Goal: Task Accomplishment & Management: Manage account settings

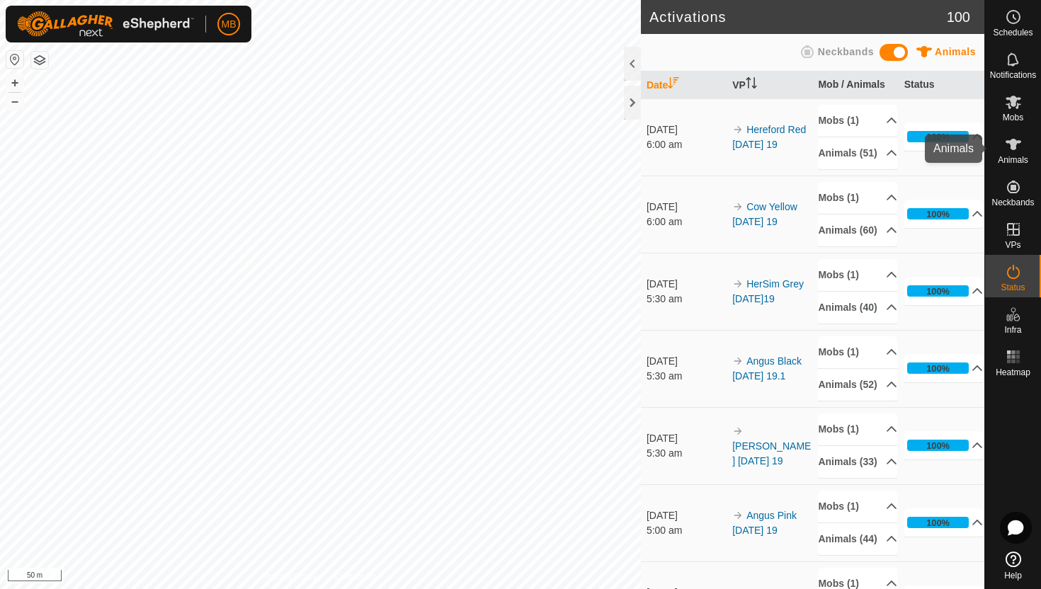
scroll to position [53, 0]
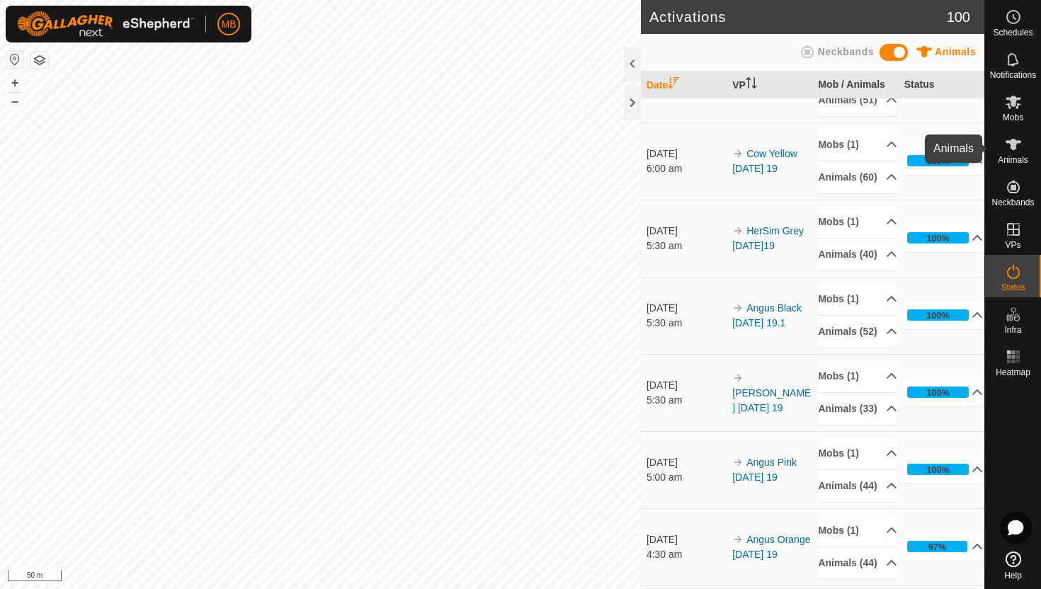
click at [1016, 147] on icon at bounding box center [1013, 144] width 17 height 17
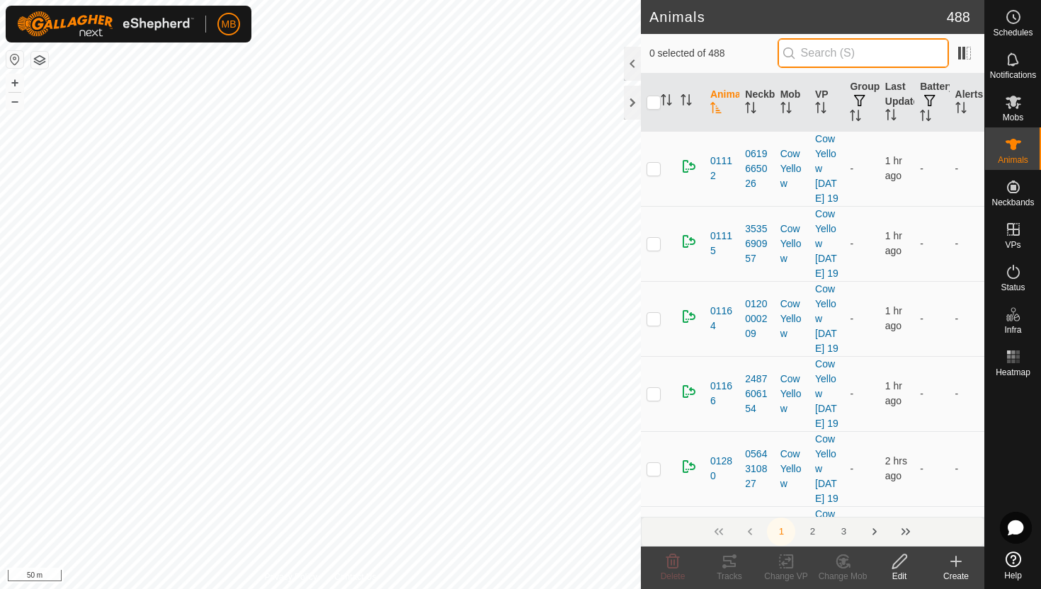
click at [923, 49] on input "text" at bounding box center [863, 53] width 171 height 30
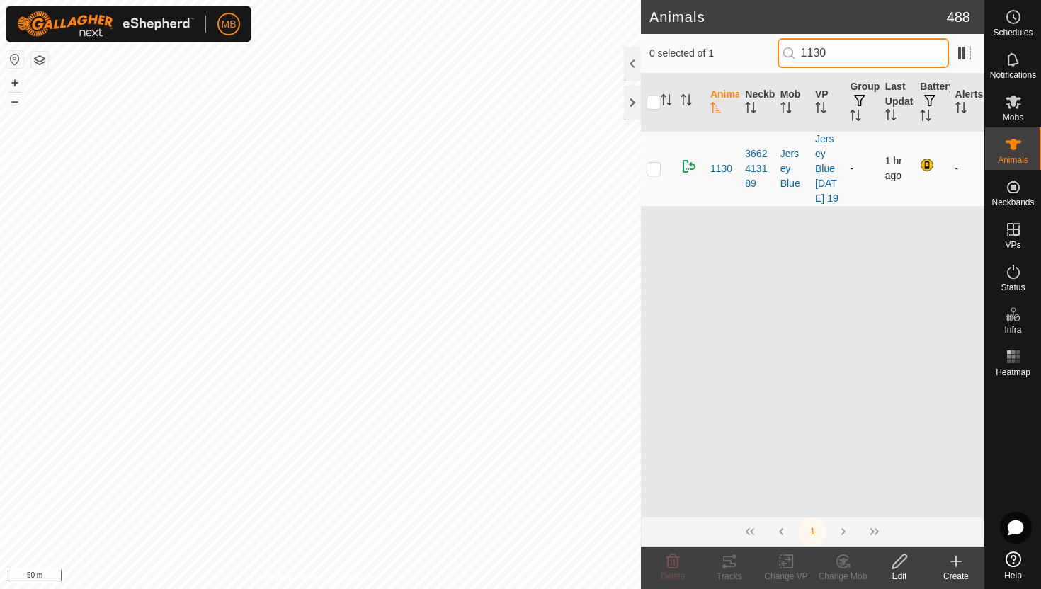
type input "1130"
click at [657, 174] on p-checkbox at bounding box center [654, 168] width 14 height 11
checkbox input "true"
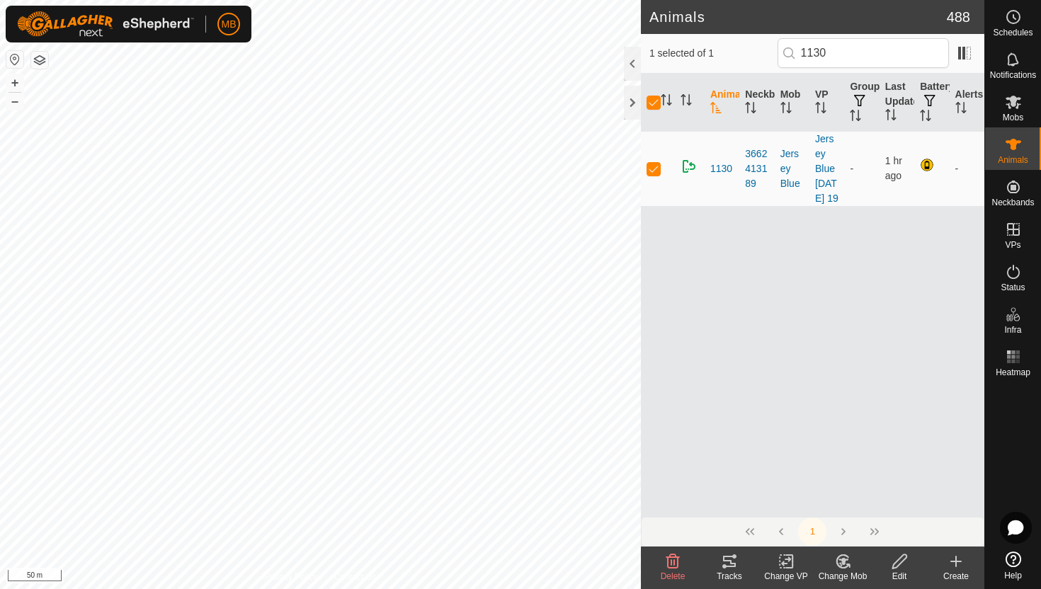
click at [900, 559] on icon at bounding box center [900, 562] width 14 height 14
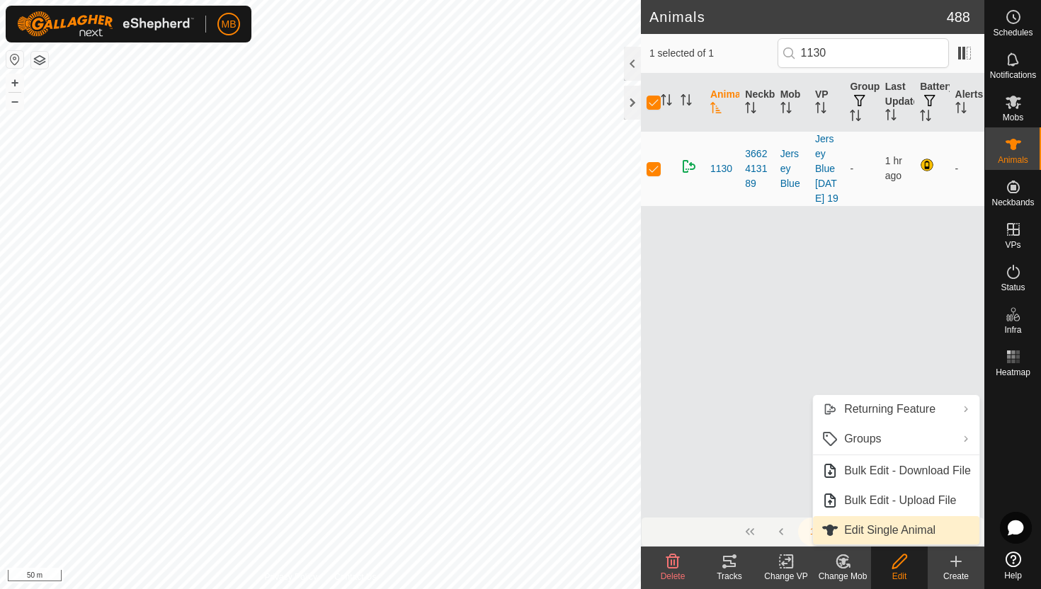
click at [909, 530] on link "Edit Single Animal" at bounding box center [896, 530] width 166 height 28
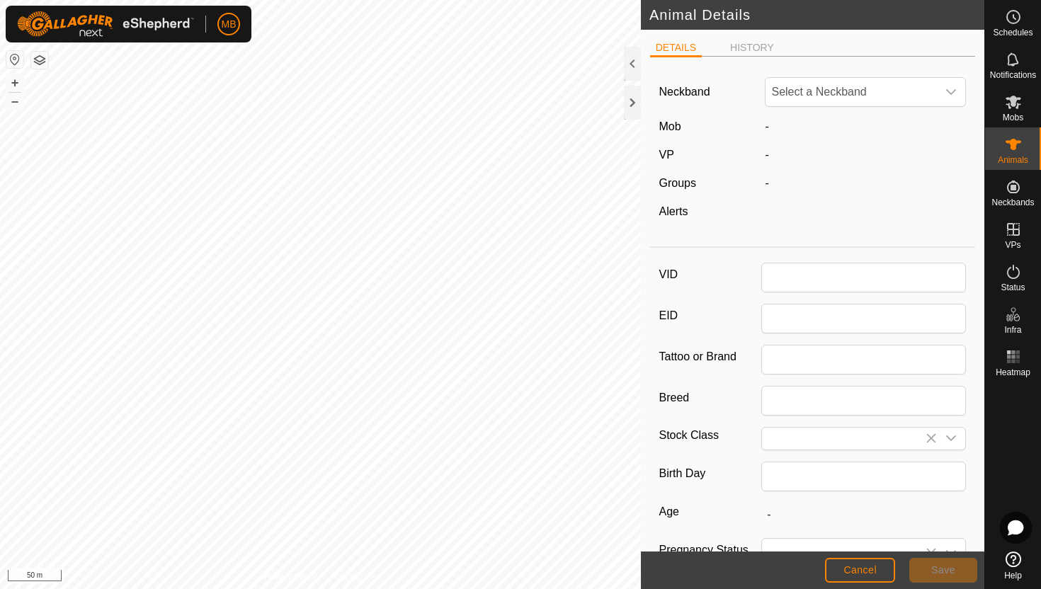
type input "1130"
type input "450"
type input "[DATE]"
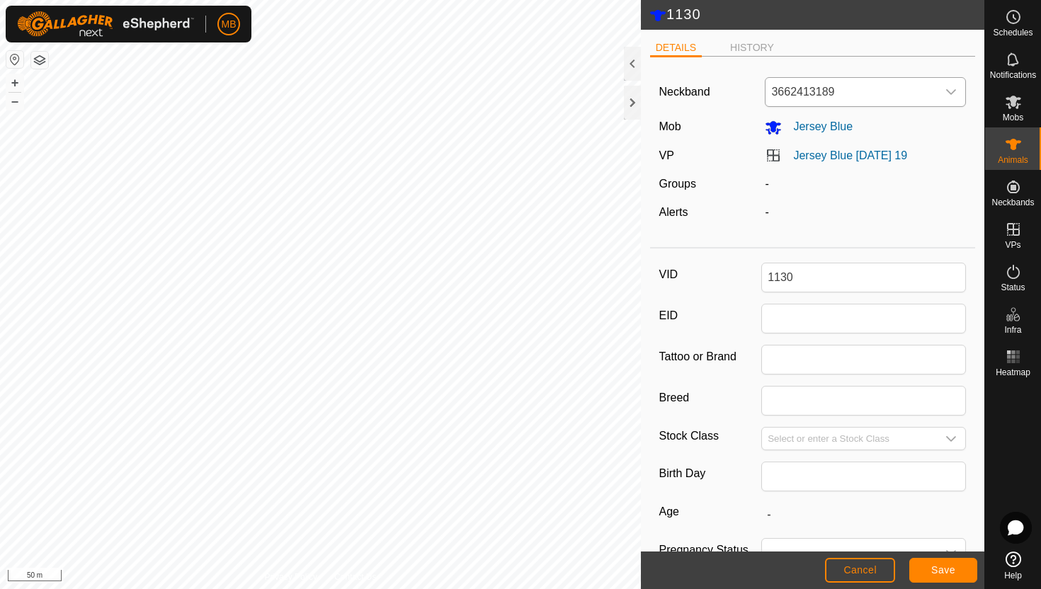
click at [949, 91] on icon "dropdown trigger" at bounding box center [952, 92] width 10 height 6
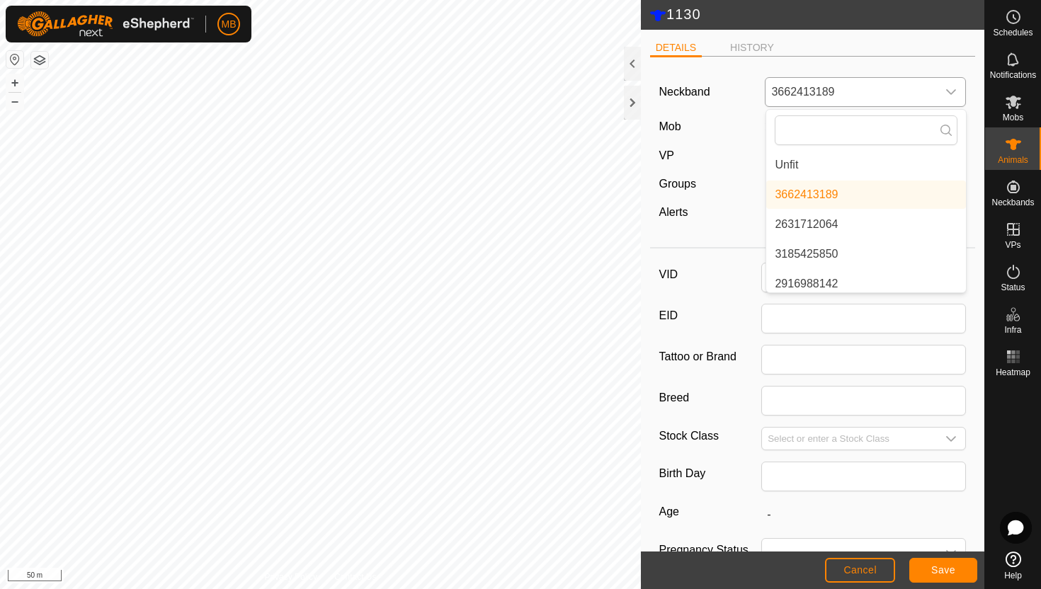
click at [873, 170] on li "Unfit" at bounding box center [867, 165] width 200 height 28
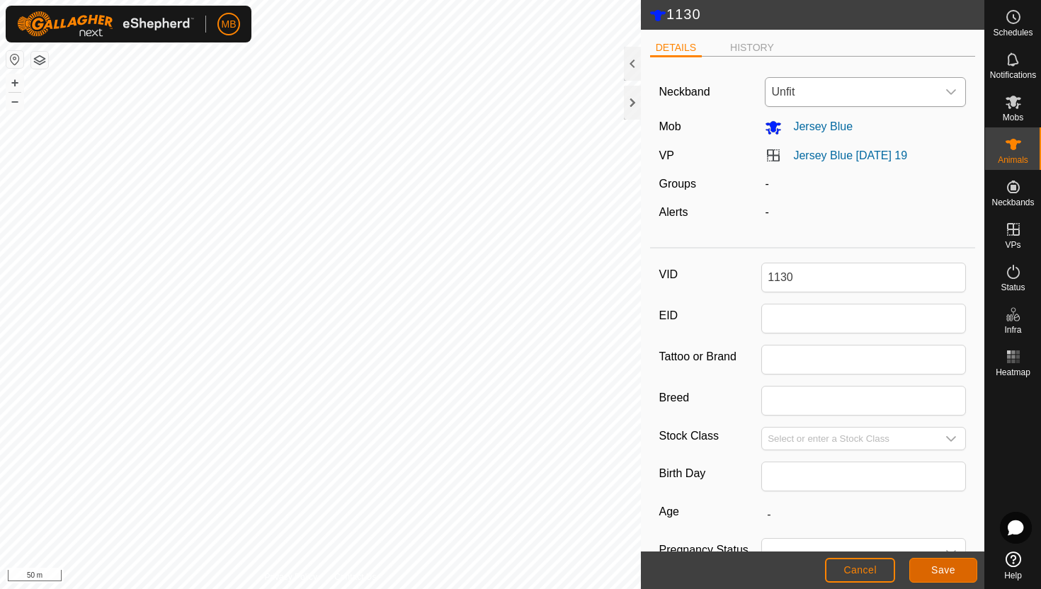
click at [957, 578] on button "Save" at bounding box center [944, 570] width 68 height 25
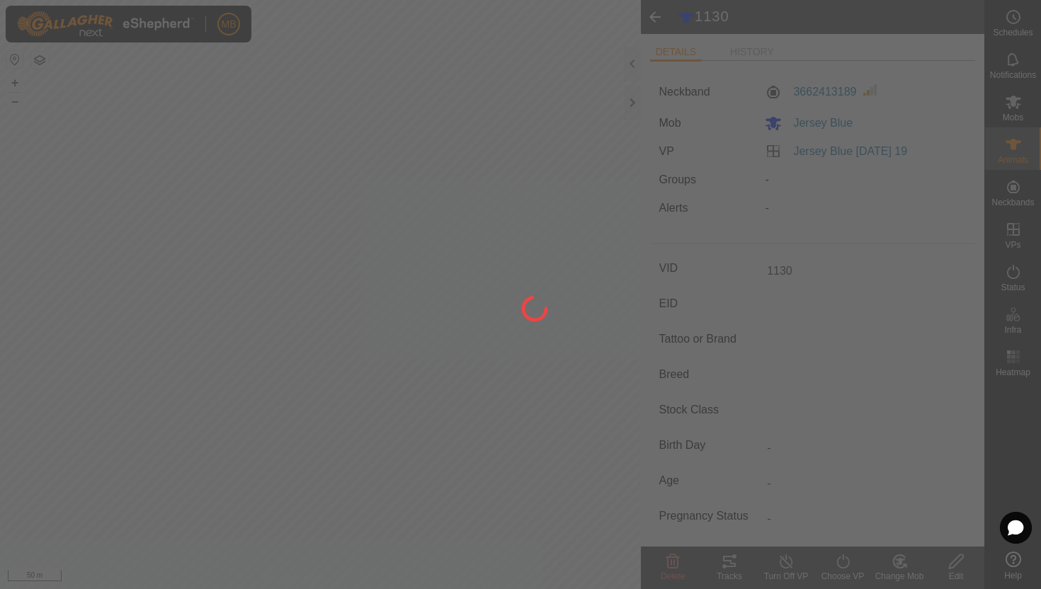
type input "-"
type input "450 kg"
type input "-"
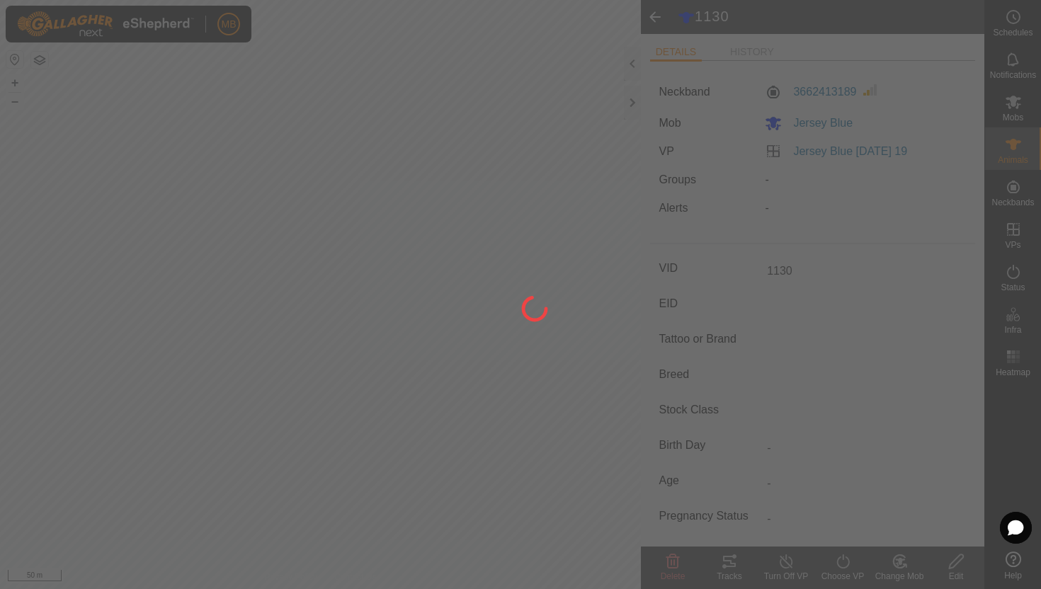
type input "-"
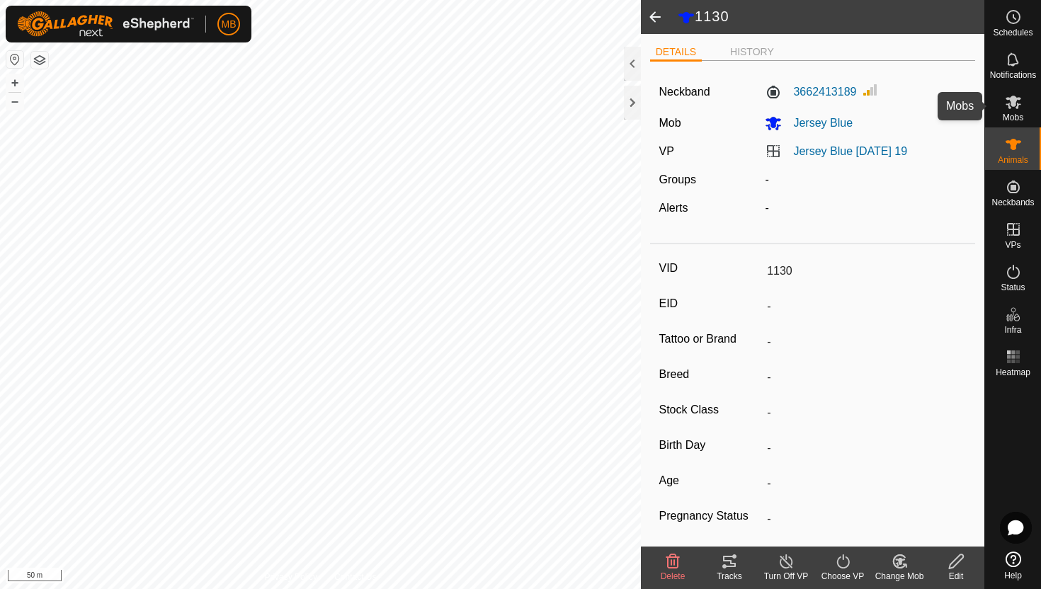
click at [1015, 108] on icon at bounding box center [1013, 102] width 17 height 17
